Goal: Entertainment & Leisure: Consume media (video, audio)

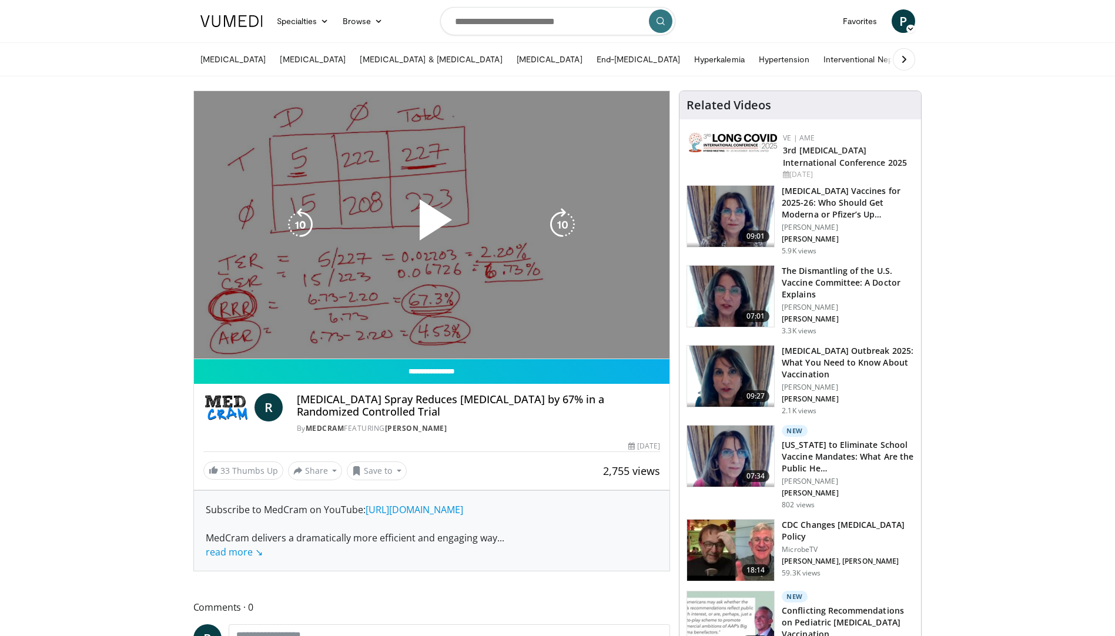
click at [209, 357] on div "10 seconds Tap to unmute" at bounding box center [432, 224] width 476 height 267
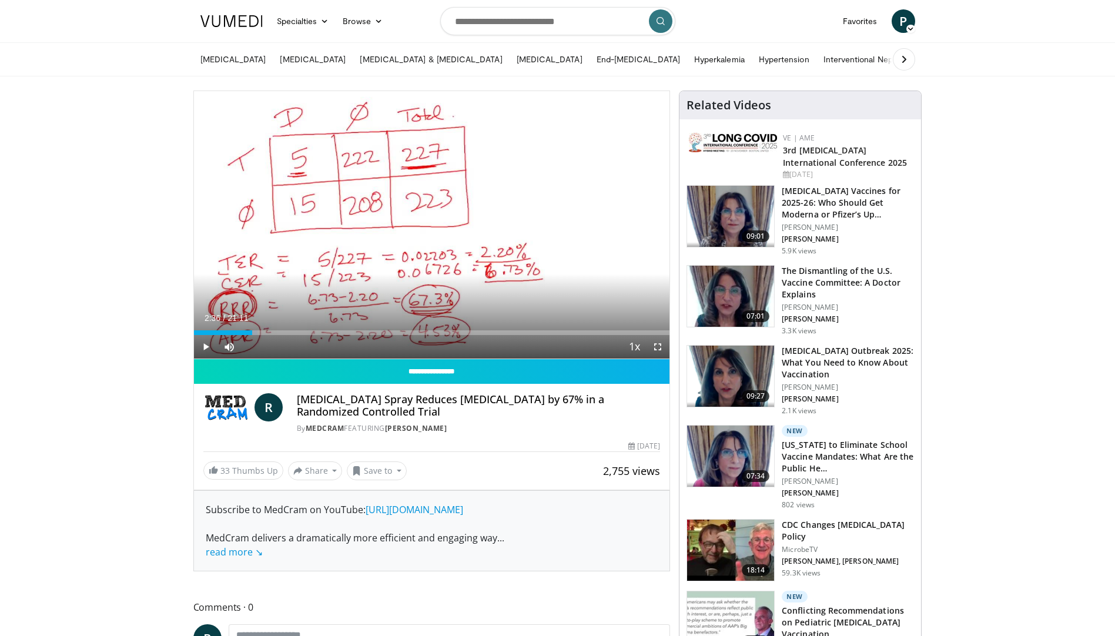
drag, startPoint x: 201, startPoint y: 330, endPoint x: 252, endPoint y: 336, distance: 51.5
click at [252, 336] on div "Current Time 2:36 / Duration 21:11 Play Skip Backward Skip Forward Mute Loaded …" at bounding box center [432, 347] width 476 height 24
drag, startPoint x: 253, startPoint y: 335, endPoint x: 297, endPoint y: 336, distance: 44.1
click at [297, 336] on div "Current Time 2:38 / Duration 21:11 Pause Skip Backward Skip Forward Mute Loaded…" at bounding box center [432, 347] width 476 height 24
drag, startPoint x: 253, startPoint y: 333, endPoint x: 307, endPoint y: 336, distance: 54.2
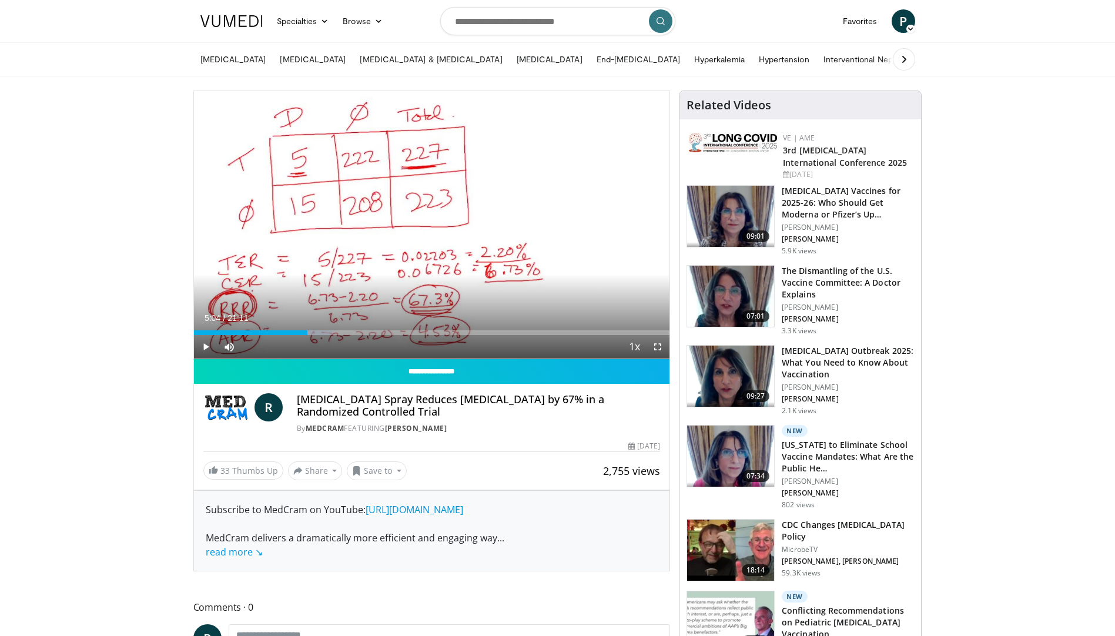
click at [307, 336] on div "Current Time 5:04 / Duration 21:11 Play Skip Backward Skip Forward Mute Loaded …" at bounding box center [432, 347] width 476 height 24
click at [202, 348] on span "Video Player" at bounding box center [206, 347] width 24 height 24
